Goal: Browse casually

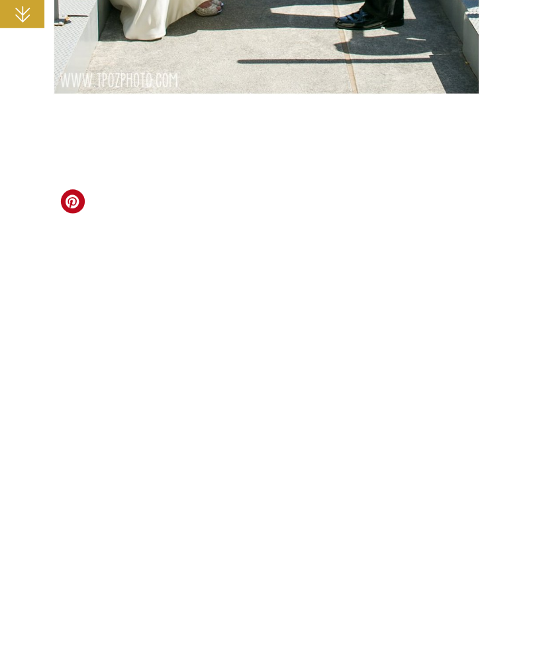
scroll to position [1655, 0]
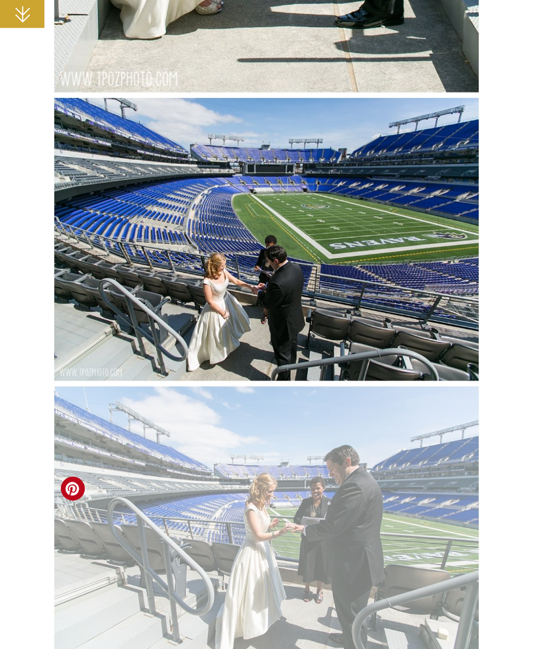
click at [303, 494] on img at bounding box center [267, 528] width 426 height 285
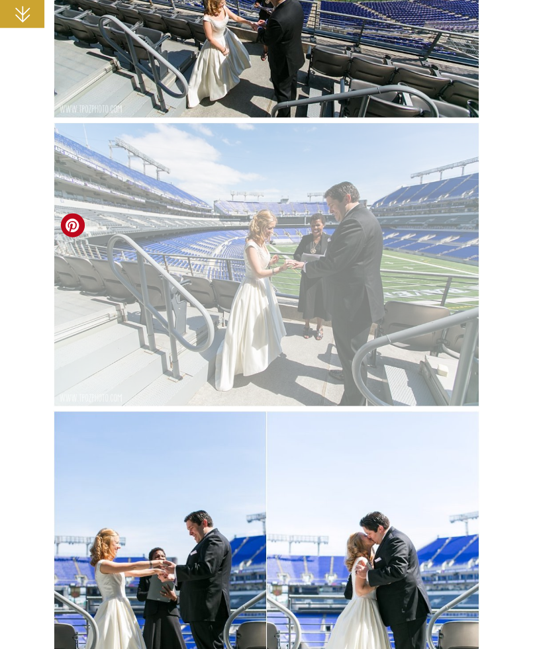
scroll to position [1919, 0]
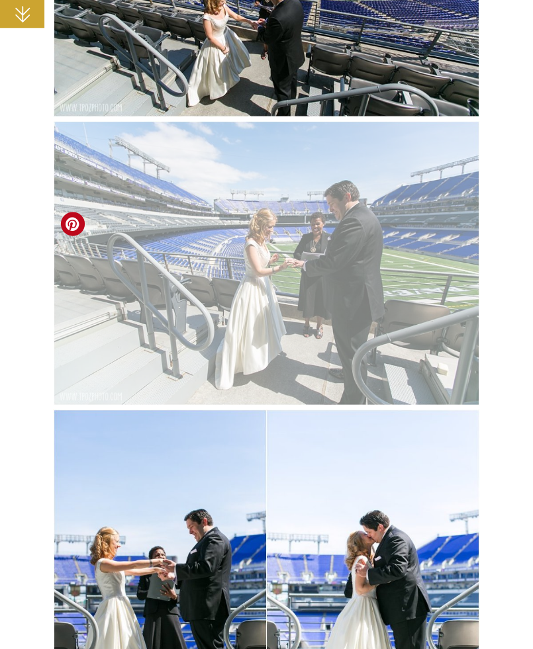
drag, startPoint x: 314, startPoint y: 287, endPoint x: 230, endPoint y: 275, distance: 84.9
click at [230, 275] on img at bounding box center [267, 263] width 426 height 285
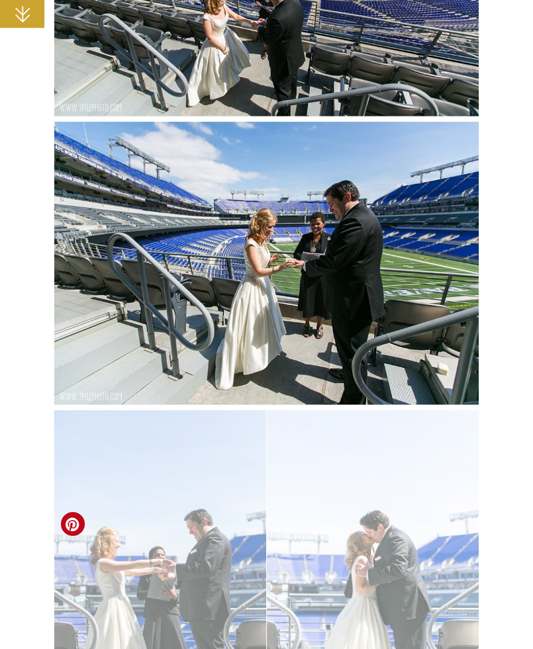
click at [351, 457] on img at bounding box center [267, 569] width 426 height 319
click at [351, 456] on img at bounding box center [267, 569] width 426 height 319
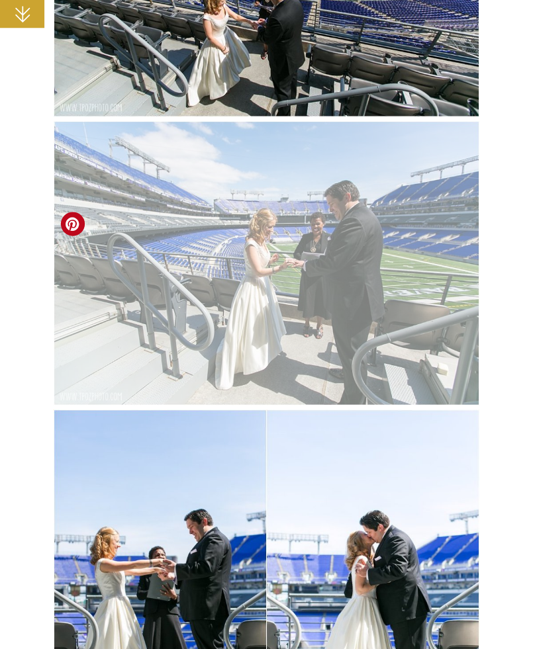
click at [346, 275] on img at bounding box center [267, 263] width 426 height 285
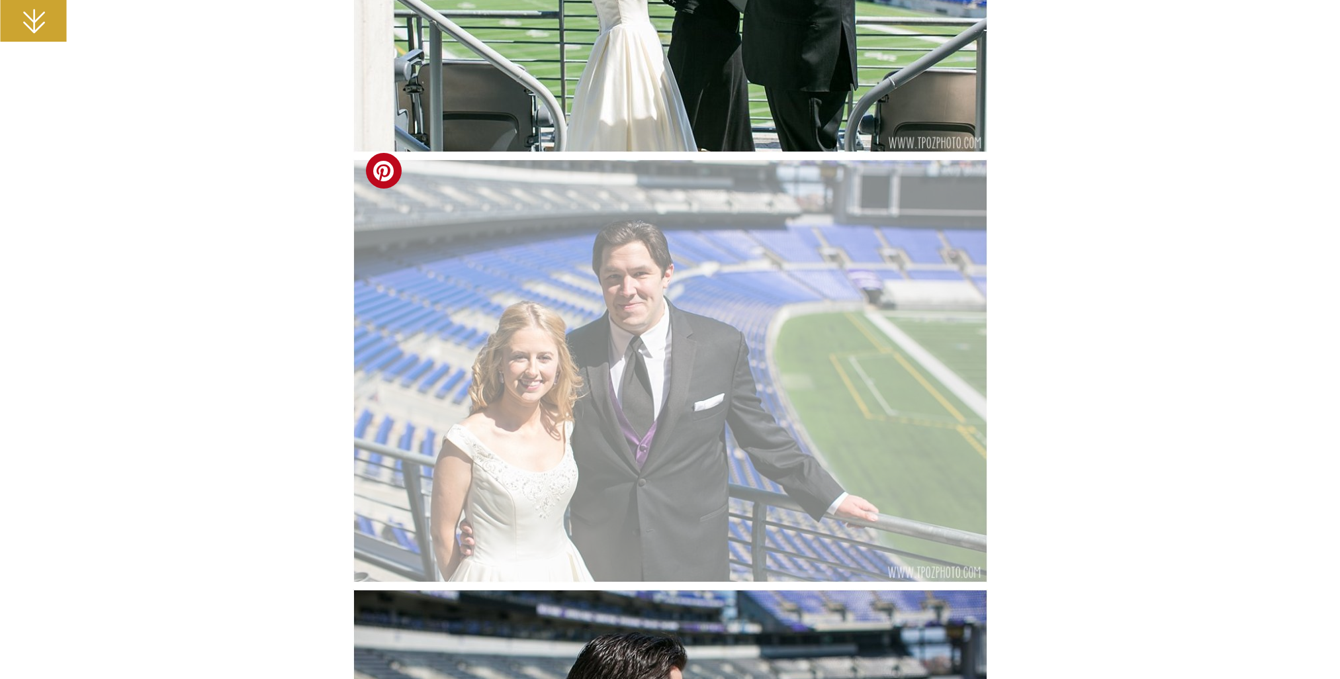
scroll to position [4302, 0]
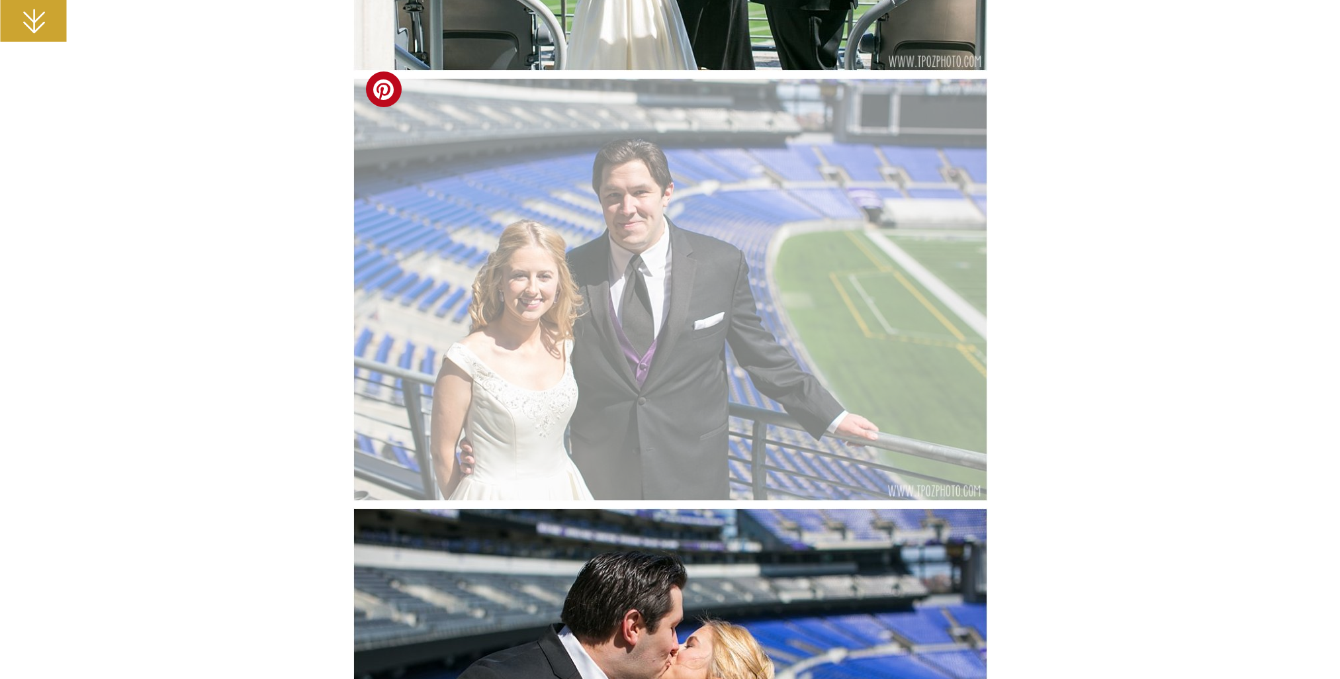
click at [532, 365] on img at bounding box center [670, 289] width 635 height 424
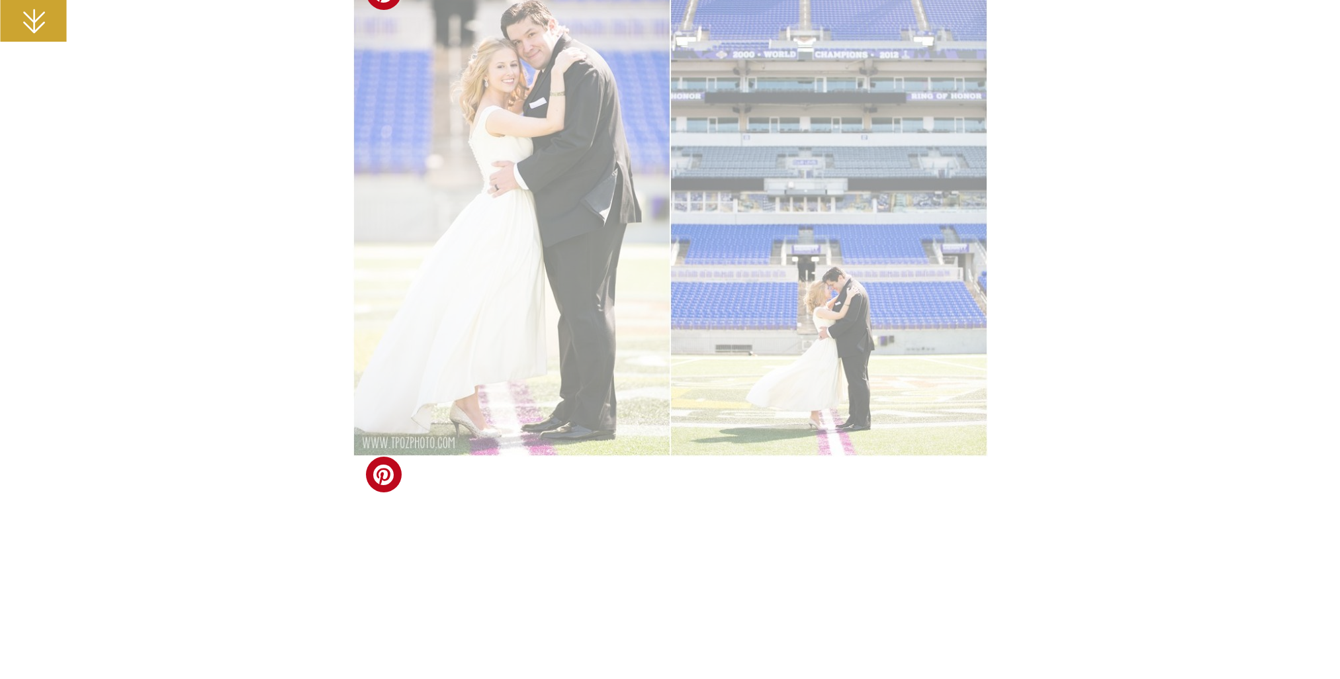
scroll to position [9597, 0]
